Goal: Check status: Check status

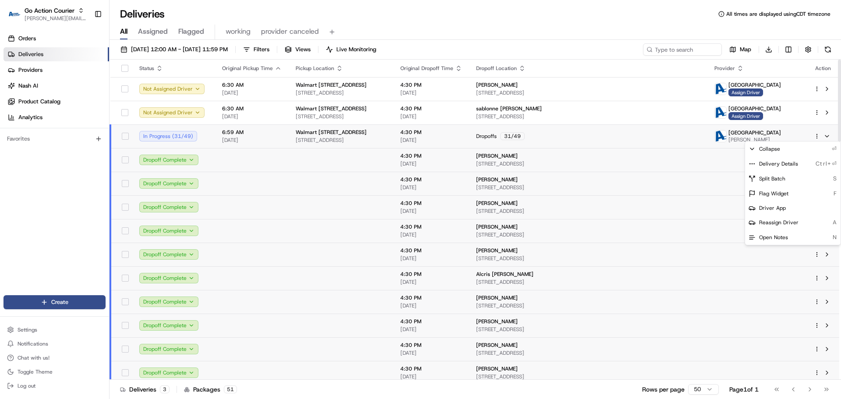
click at [817, 136] on html "Go Action Courier jeff@usenash.com Toggle Sidebar Orders Deliveries Providers N…" at bounding box center [420, 199] width 841 height 399
click at [790, 164] on span "Delivery Details" at bounding box center [778, 163] width 39 height 7
